Goal: Task Accomplishment & Management: Complete application form

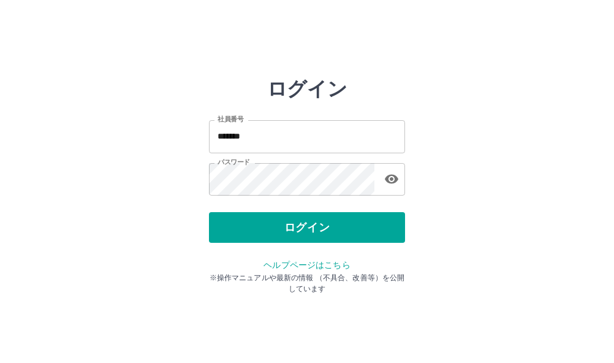
click at [299, 225] on div "ログイン" at bounding box center [307, 227] width 196 height 31
click at [299, 225] on button "ログイン" at bounding box center [307, 227] width 196 height 31
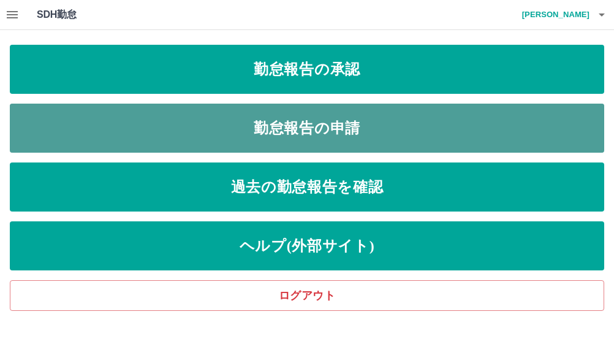
click at [255, 129] on link "勤怠報告の申請" at bounding box center [307, 128] width 594 height 49
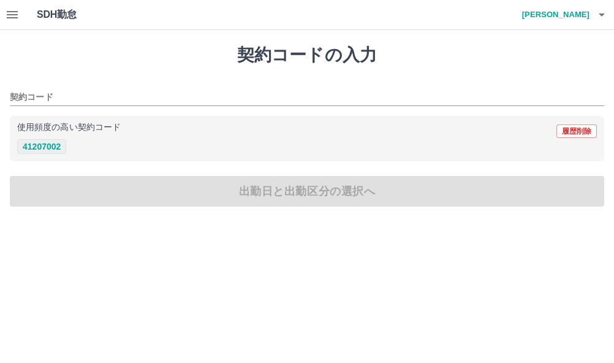
click at [48, 145] on button "41207002" at bounding box center [41, 146] width 49 height 15
type input "********"
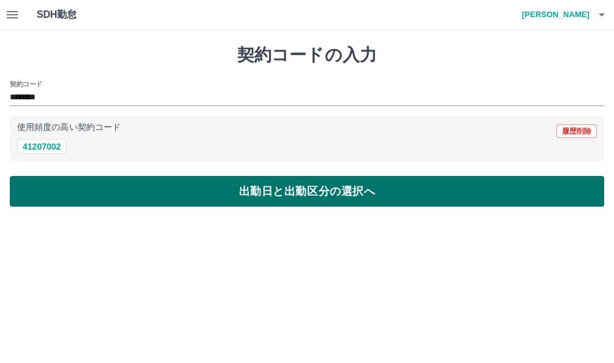
click at [310, 189] on button "出勤日と出勤区分の選択へ" at bounding box center [307, 191] width 594 height 31
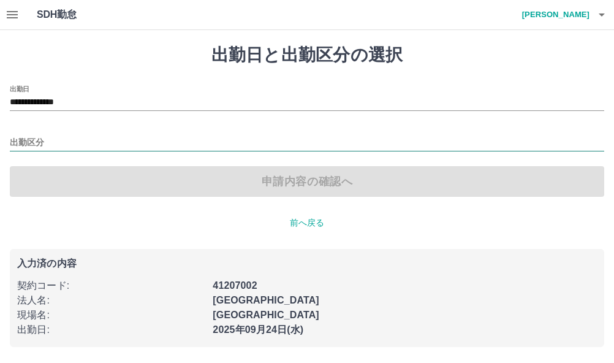
click at [47, 143] on input "出勤区分" at bounding box center [307, 142] width 594 height 15
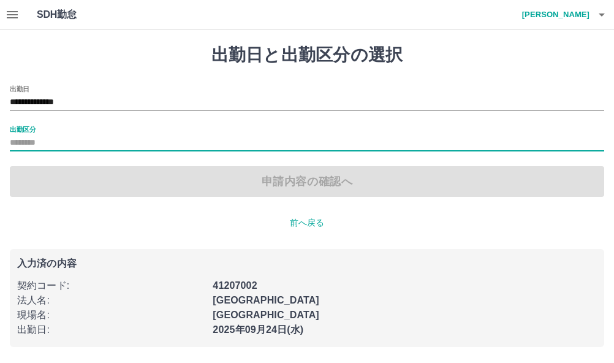
click at [29, 125] on label "出勤区分" at bounding box center [23, 128] width 26 height 9
click at [29, 135] on input "出勤区分" at bounding box center [307, 142] width 594 height 15
click at [21, 131] on label "出勤区分" at bounding box center [23, 128] width 26 height 9
click at [21, 135] on input "出勤区分" at bounding box center [307, 142] width 594 height 15
click at [21, 131] on label "出勤区分" at bounding box center [23, 128] width 26 height 9
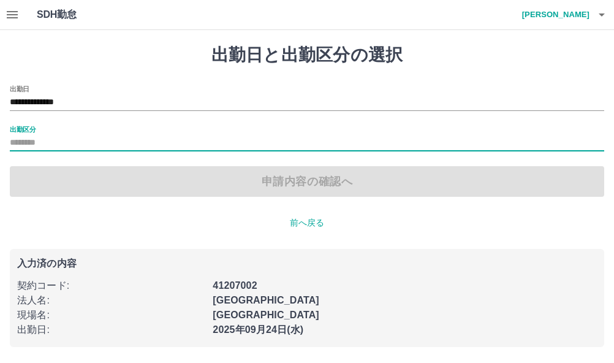
click at [21, 135] on input "出勤区分" at bounding box center [307, 142] width 594 height 15
click at [48, 172] on div "申請内容の確認へ" at bounding box center [307, 181] width 594 height 31
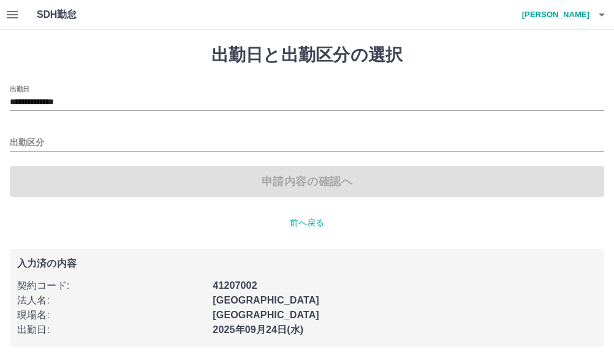
click at [26, 140] on input "出勤区分" at bounding box center [307, 142] width 594 height 15
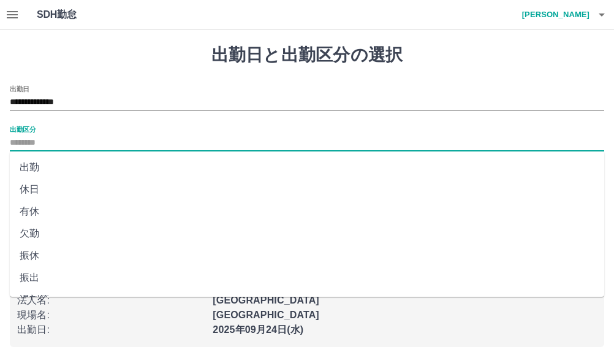
click at [30, 163] on li "出勤" at bounding box center [307, 167] width 594 height 22
click at [30, 163] on div "**********" at bounding box center [307, 140] width 594 height 111
type input "**"
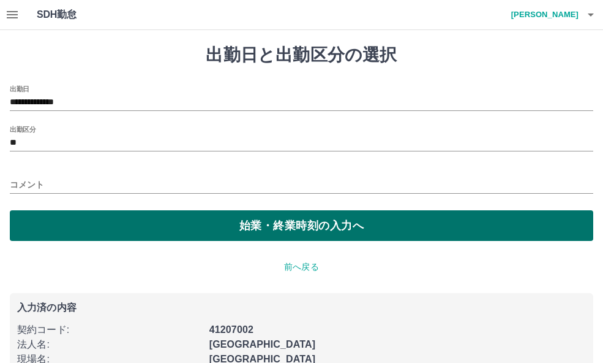
click at [307, 225] on button "始業・終業時刻の入力へ" at bounding box center [302, 225] width 584 height 31
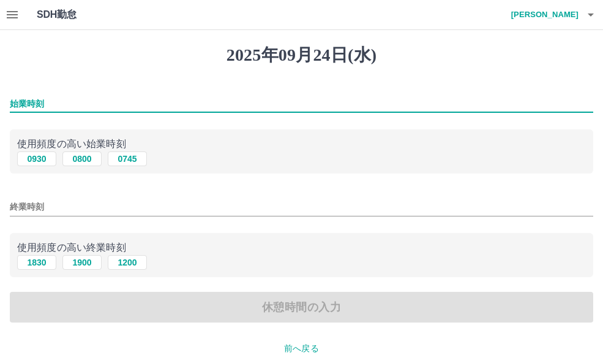
click at [15, 103] on input "始業時刻" at bounding box center [302, 104] width 584 height 18
type input "****"
click at [31, 263] on button "1830" at bounding box center [36, 262] width 39 height 15
type input "****"
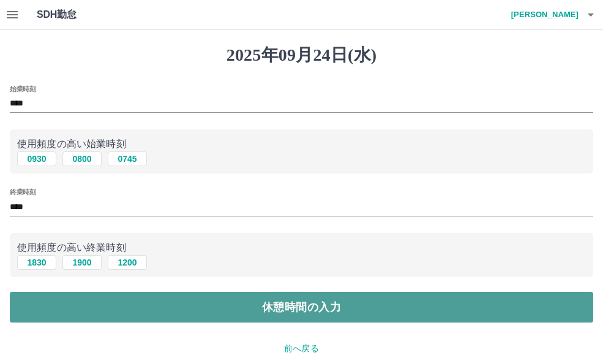
click at [256, 308] on button "休憩時間の入力" at bounding box center [302, 307] width 584 height 31
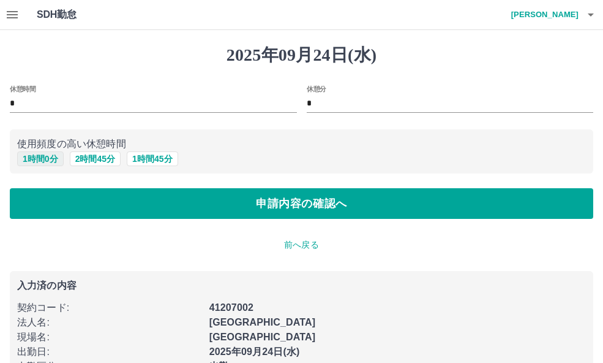
click at [46, 157] on button "1 時間 0 分" at bounding box center [40, 158] width 47 height 15
type input "*"
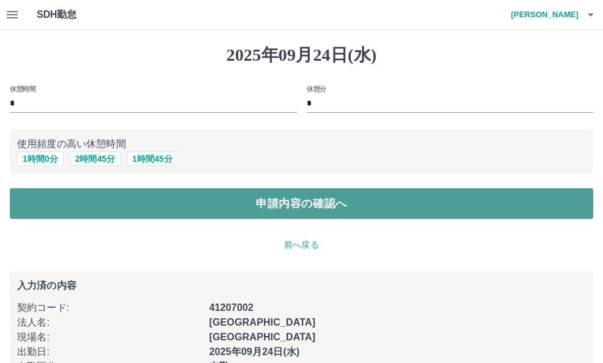
click at [197, 205] on button "申請内容の確認へ" at bounding box center [302, 203] width 584 height 31
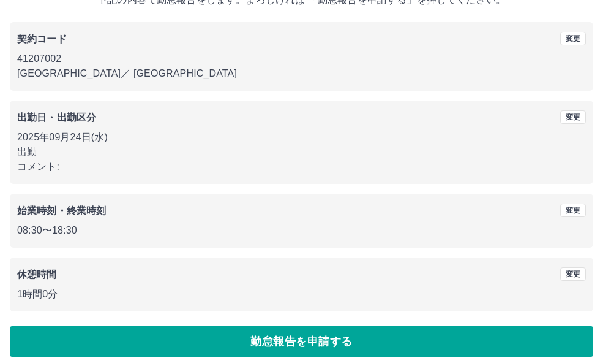
scroll to position [96, 0]
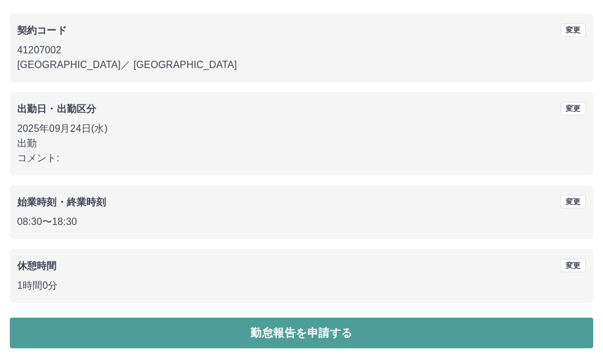
click at [307, 330] on button "勤怠報告を申請する" at bounding box center [302, 332] width 584 height 31
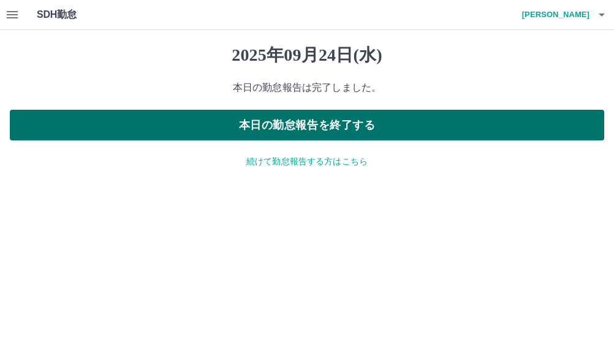
click at [271, 128] on button "本日の勤怠報告を終了する" at bounding box center [307, 125] width 594 height 31
